Goal: Task Accomplishment & Management: Use online tool/utility

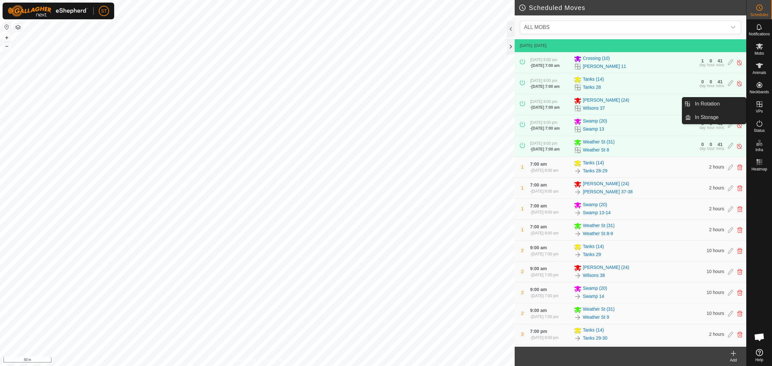
click at [758, 106] on icon at bounding box center [759, 104] width 6 height 6
click at [702, 105] on link "In Rotation" at bounding box center [718, 103] width 55 height 13
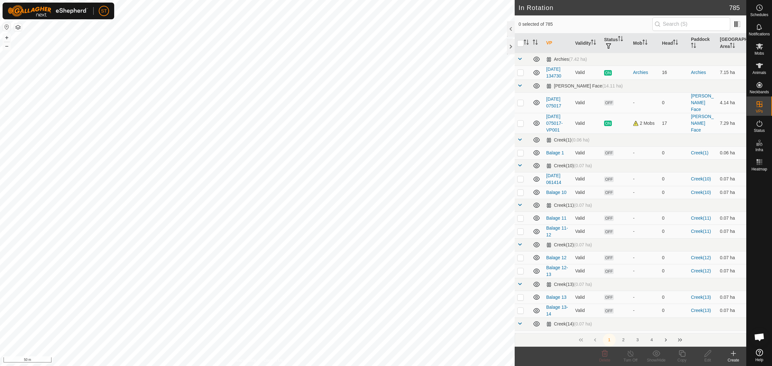
click at [734, 357] on icon at bounding box center [733, 354] width 8 height 8
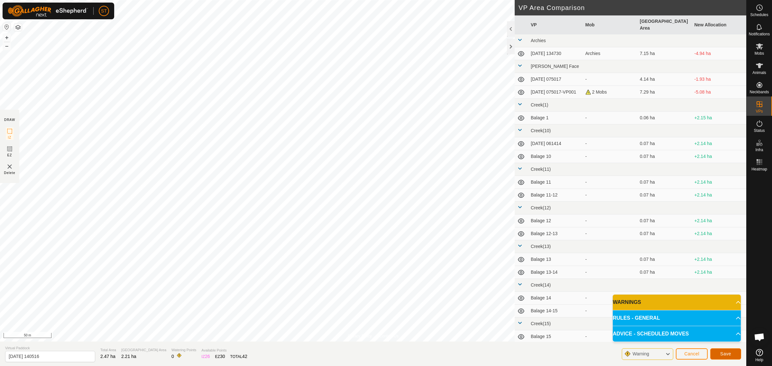
click at [731, 354] on span "Save" at bounding box center [725, 353] width 11 height 5
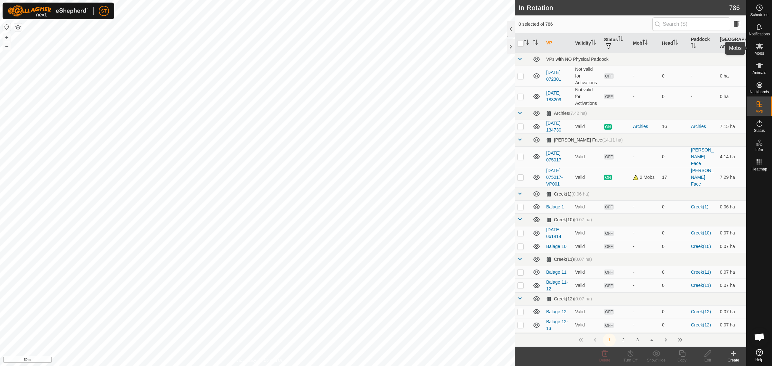
click at [761, 47] on icon at bounding box center [759, 46] width 8 height 8
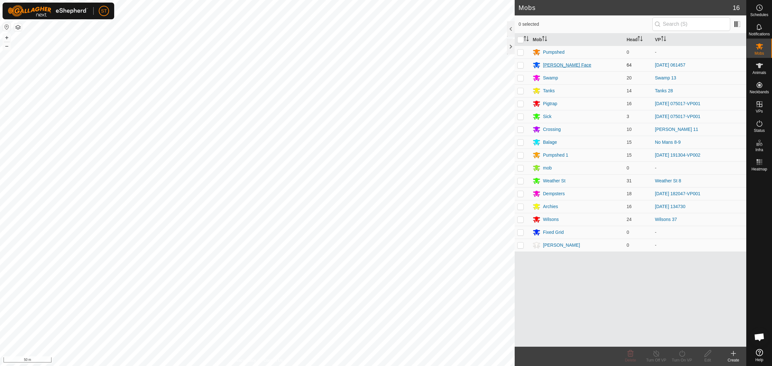
click at [551, 66] on div "[PERSON_NAME] Face" at bounding box center [567, 65] width 48 height 7
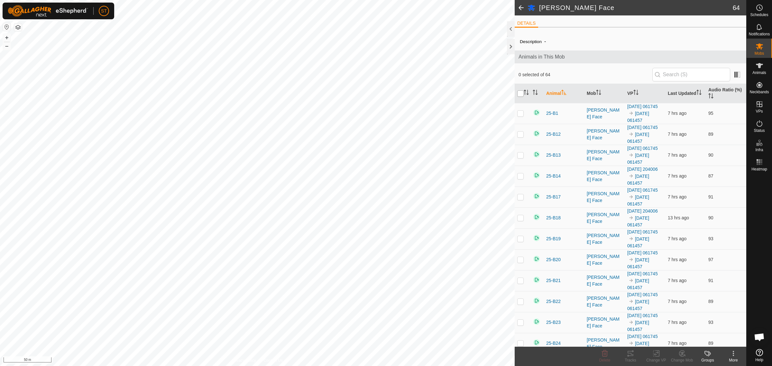
click at [518, 94] on input "checkbox" at bounding box center [520, 93] width 6 height 6
checkbox input "true"
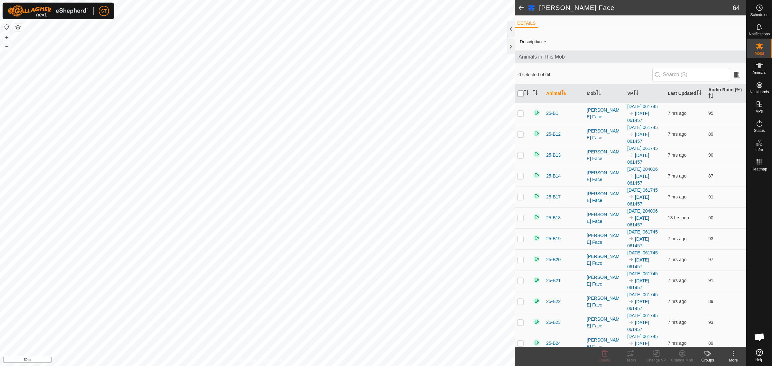
checkbox input "true"
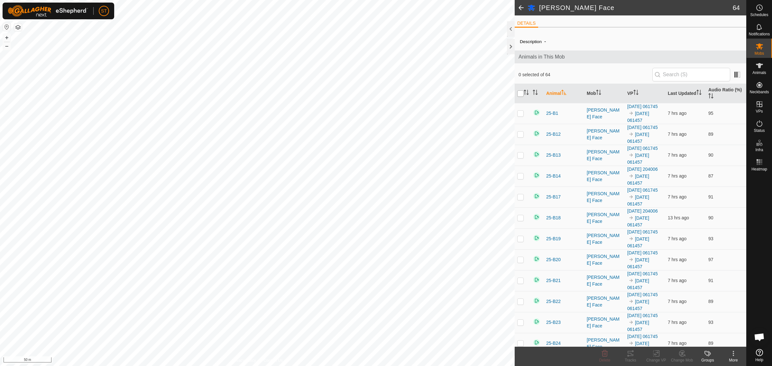
checkbox input "true"
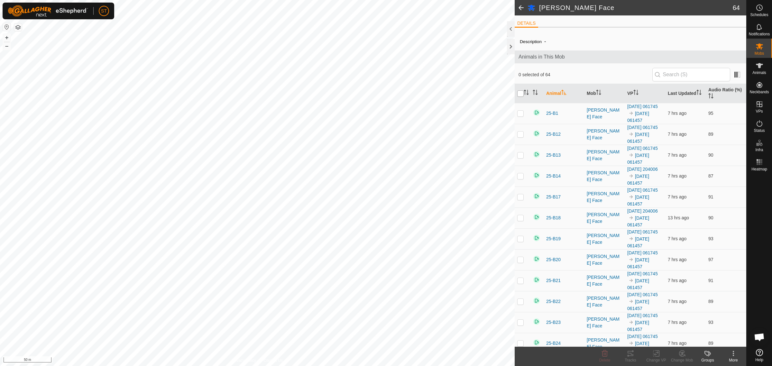
checkbox input "true"
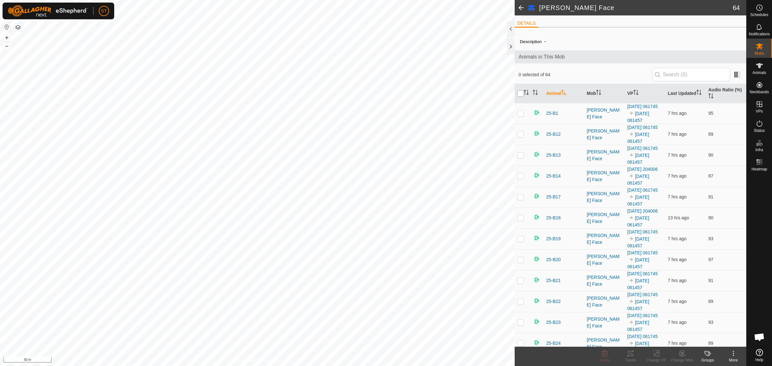
checkbox input "true"
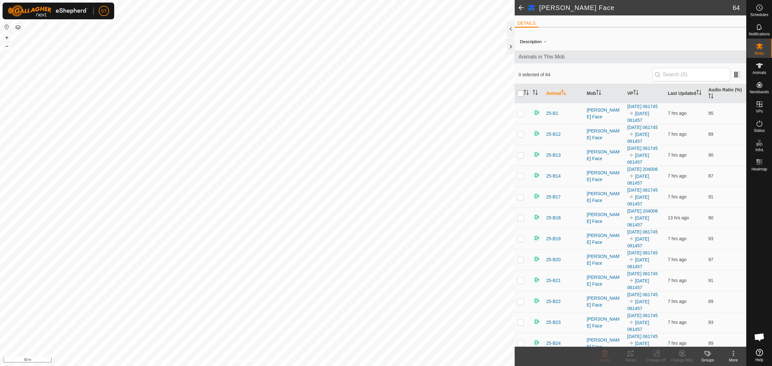
checkbox input "true"
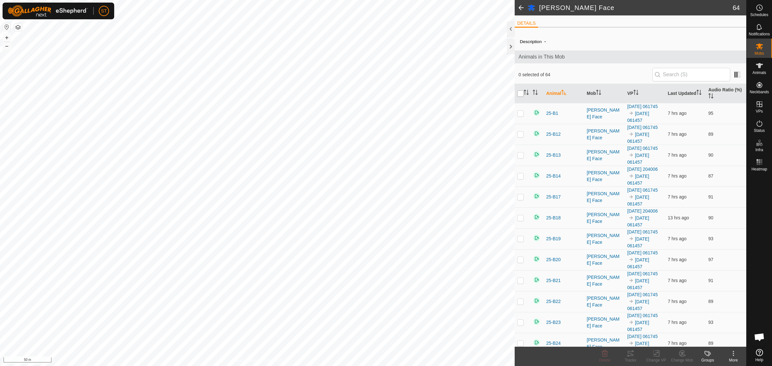
checkbox input "true"
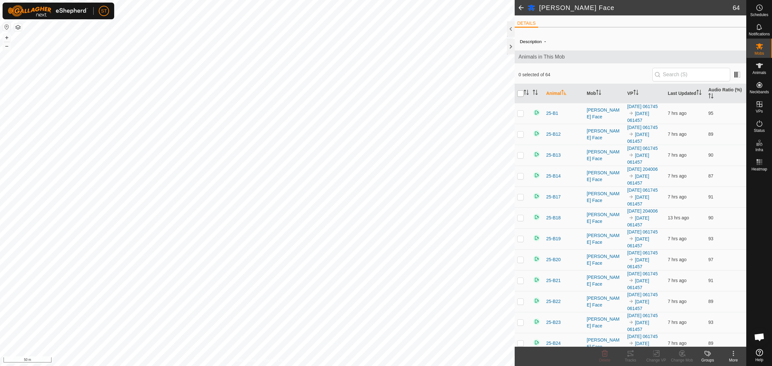
checkbox input "true"
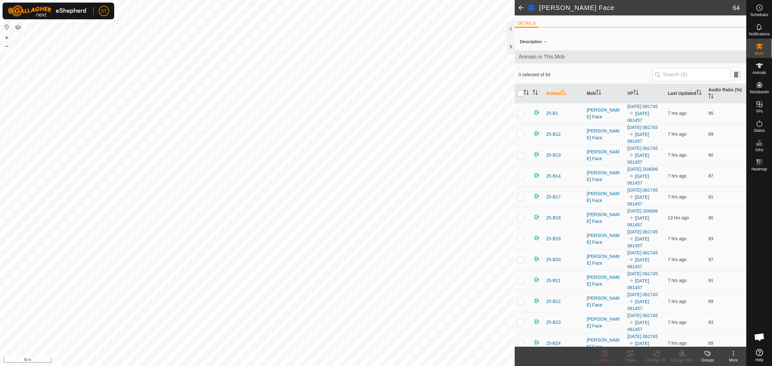
checkbox input "true"
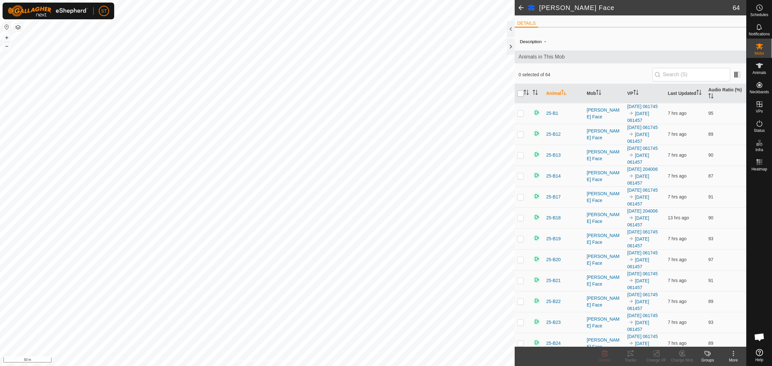
checkbox input "true"
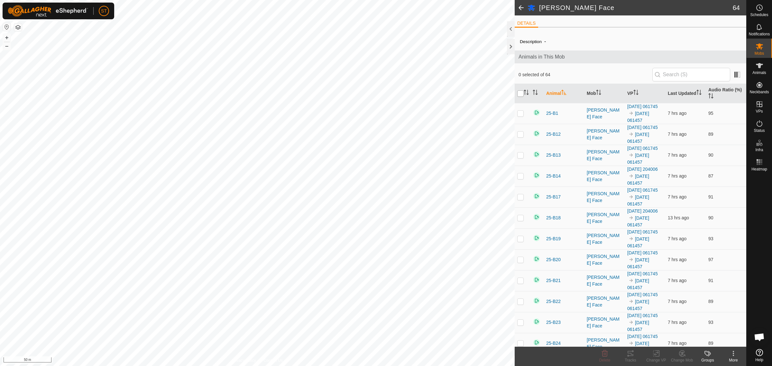
checkbox input "true"
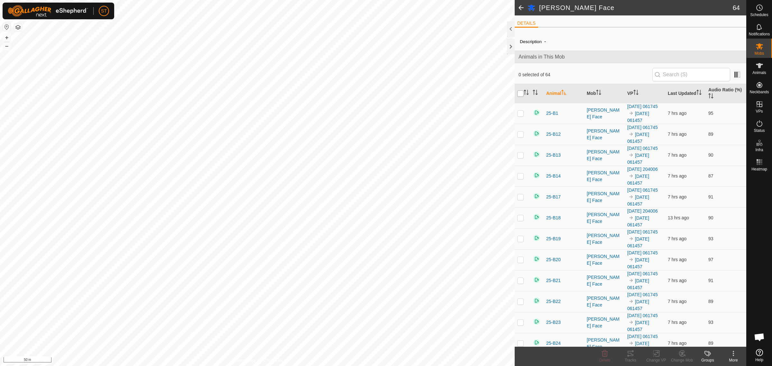
checkbox input "true"
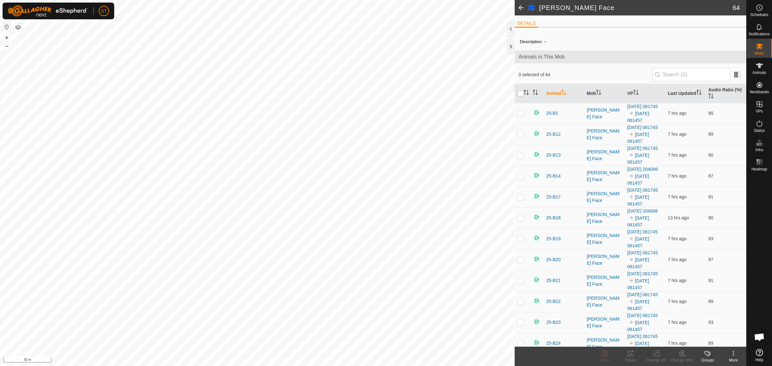
checkbox input "true"
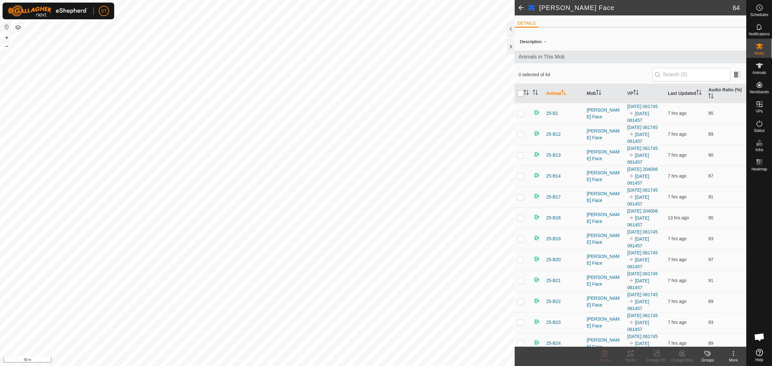
checkbox input "true"
click at [655, 354] on icon at bounding box center [656, 354] width 8 height 8
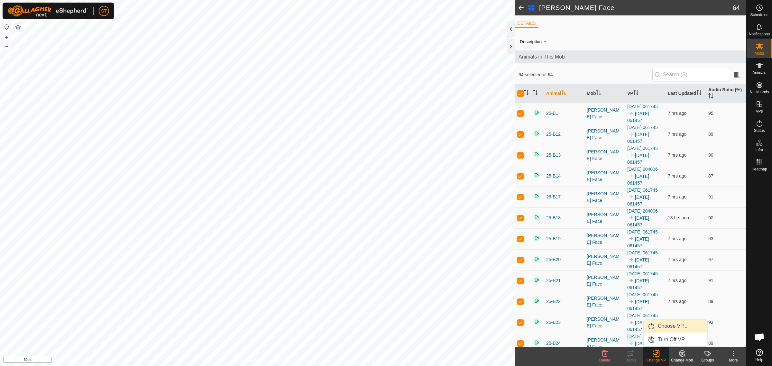
click at [664, 326] on link "Choose VP..." at bounding box center [675, 326] width 64 height 13
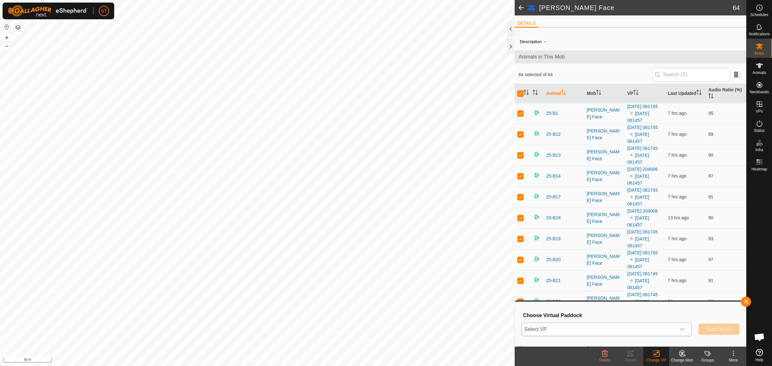
click at [681, 331] on icon "dropdown trigger" at bounding box center [681, 329] width 5 height 5
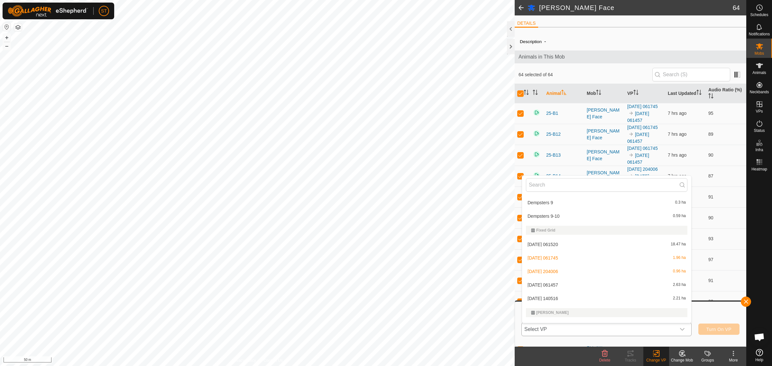
scroll to position [3135, 0]
click at [556, 306] on li "[DATE] [DATE] 2.21 ha" at bounding box center [606, 305] width 169 height 13
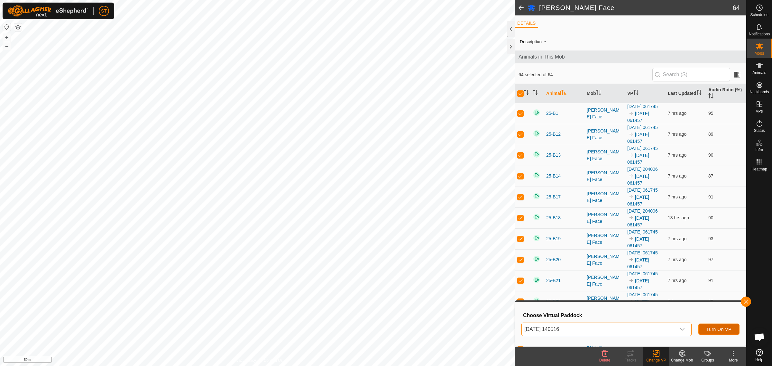
click at [711, 330] on span "Turn On VP" at bounding box center [718, 329] width 25 height 5
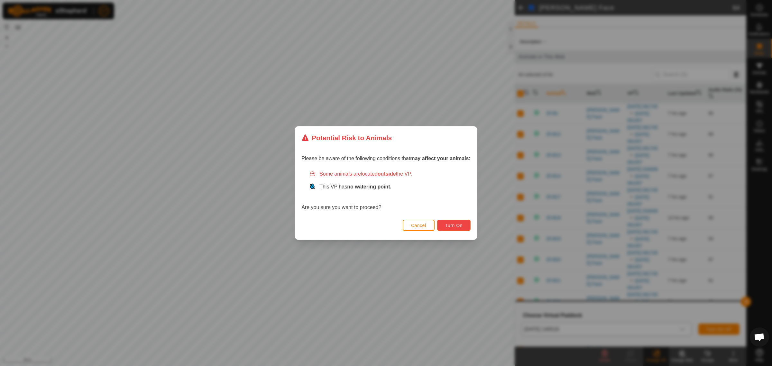
click at [449, 225] on span "Turn On" at bounding box center [453, 225] width 17 height 5
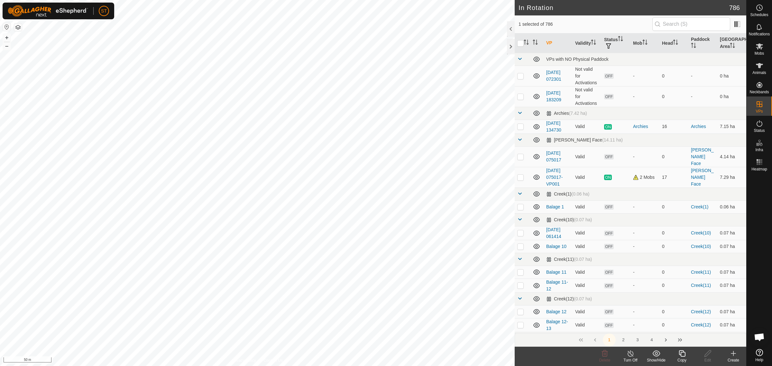
checkbox input "true"
checkbox input "false"
click at [606, 352] on icon at bounding box center [605, 354] width 8 height 8
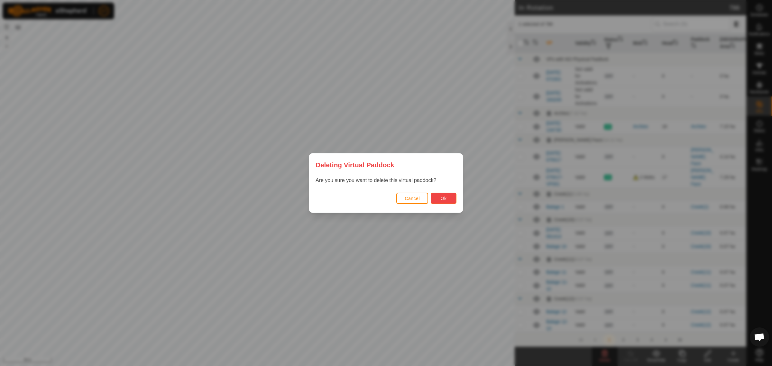
click at [446, 198] on button "Ok" at bounding box center [444, 198] width 26 height 11
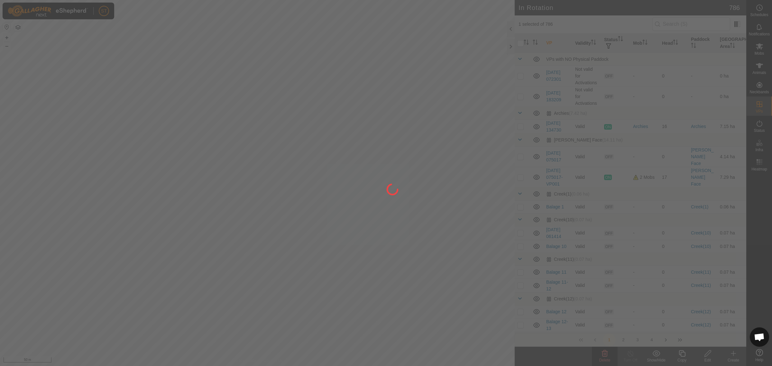
checkbox input "false"
